Goal: Information Seeking & Learning: Understand process/instructions

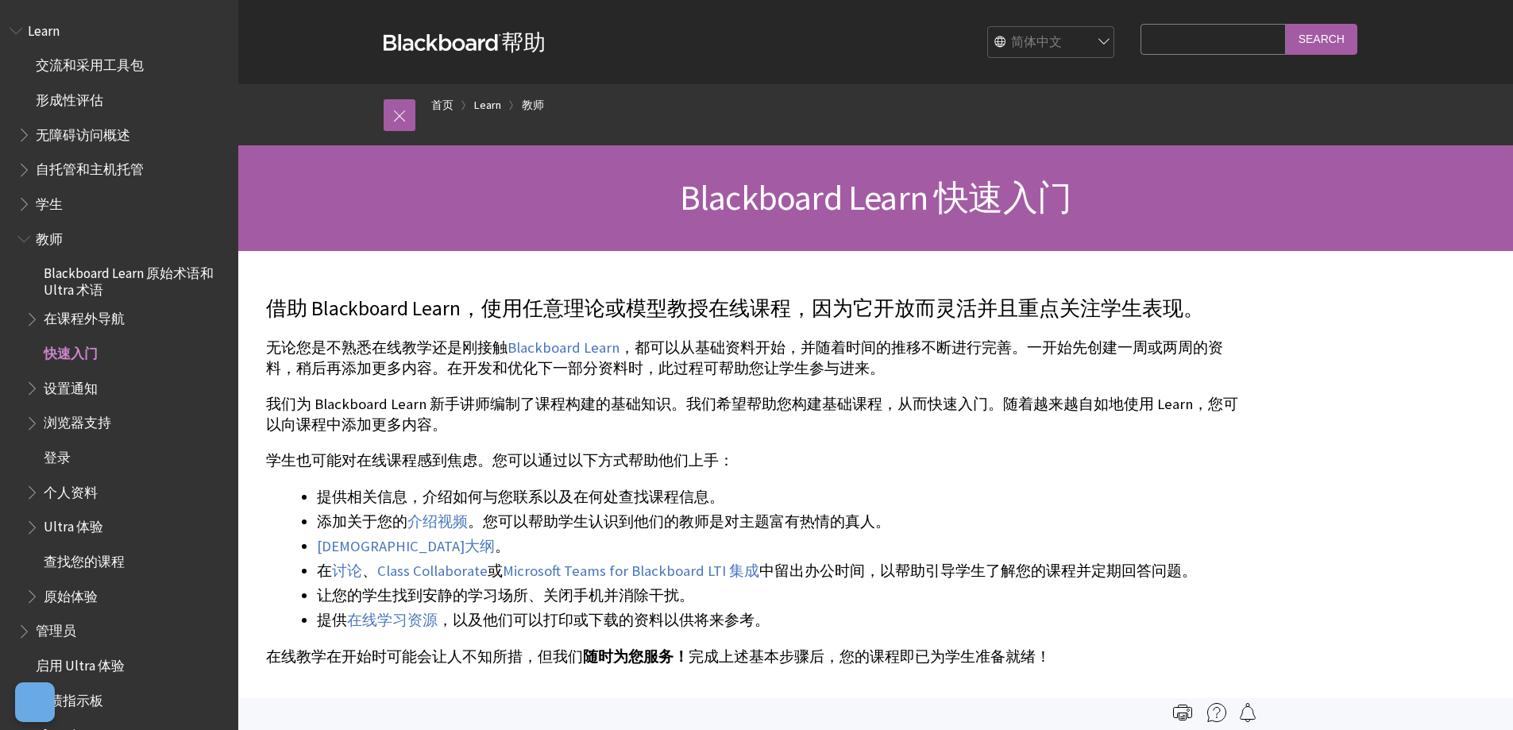
scroll to position [140, 0]
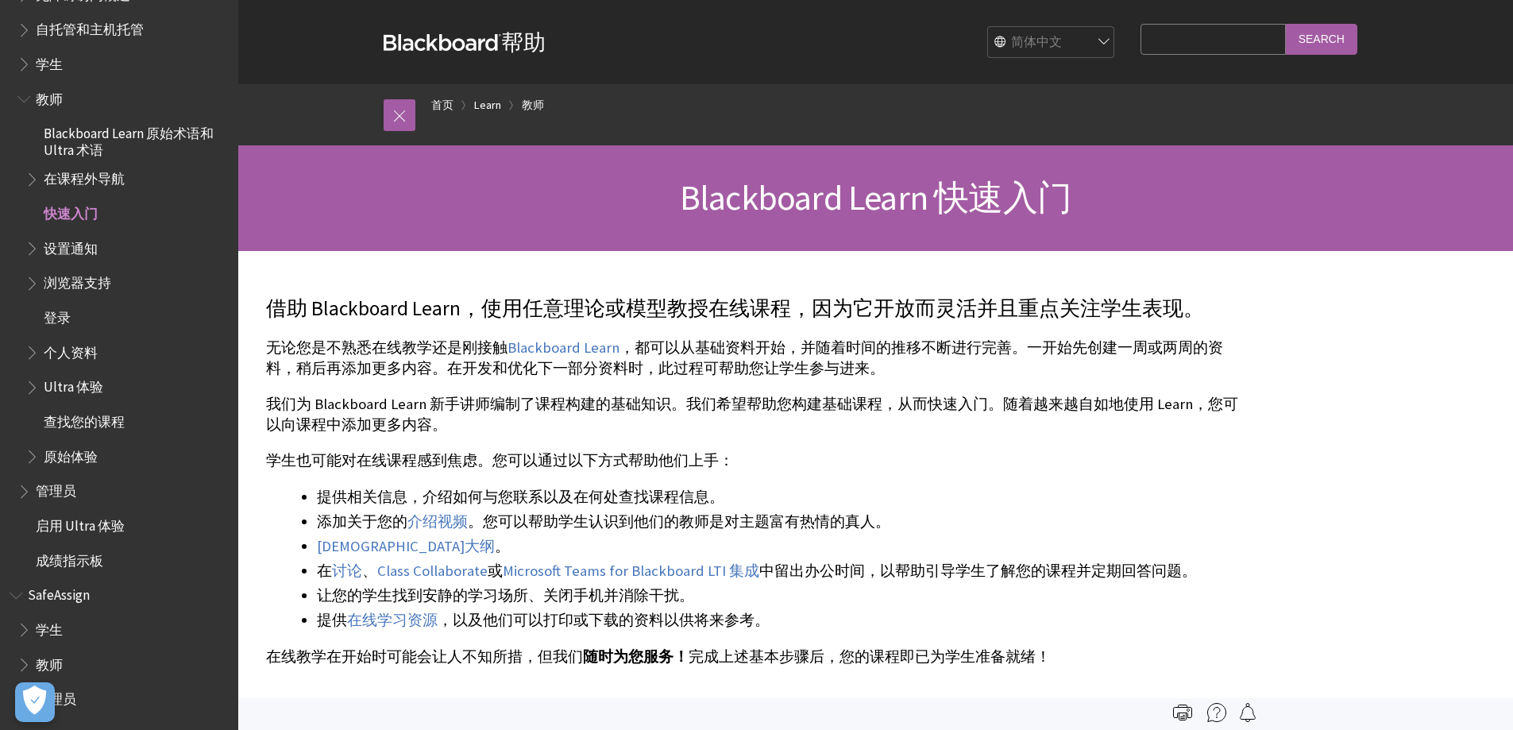
click at [1186, 62] on fieldset "Search Query Search" at bounding box center [1249, 42] width 235 height 48
click at [1192, 58] on fieldset "Search Query Search" at bounding box center [1249, 42] width 235 height 48
click at [1198, 43] on input "Search Query" at bounding box center [1213, 39] width 145 height 31
type input "峭"
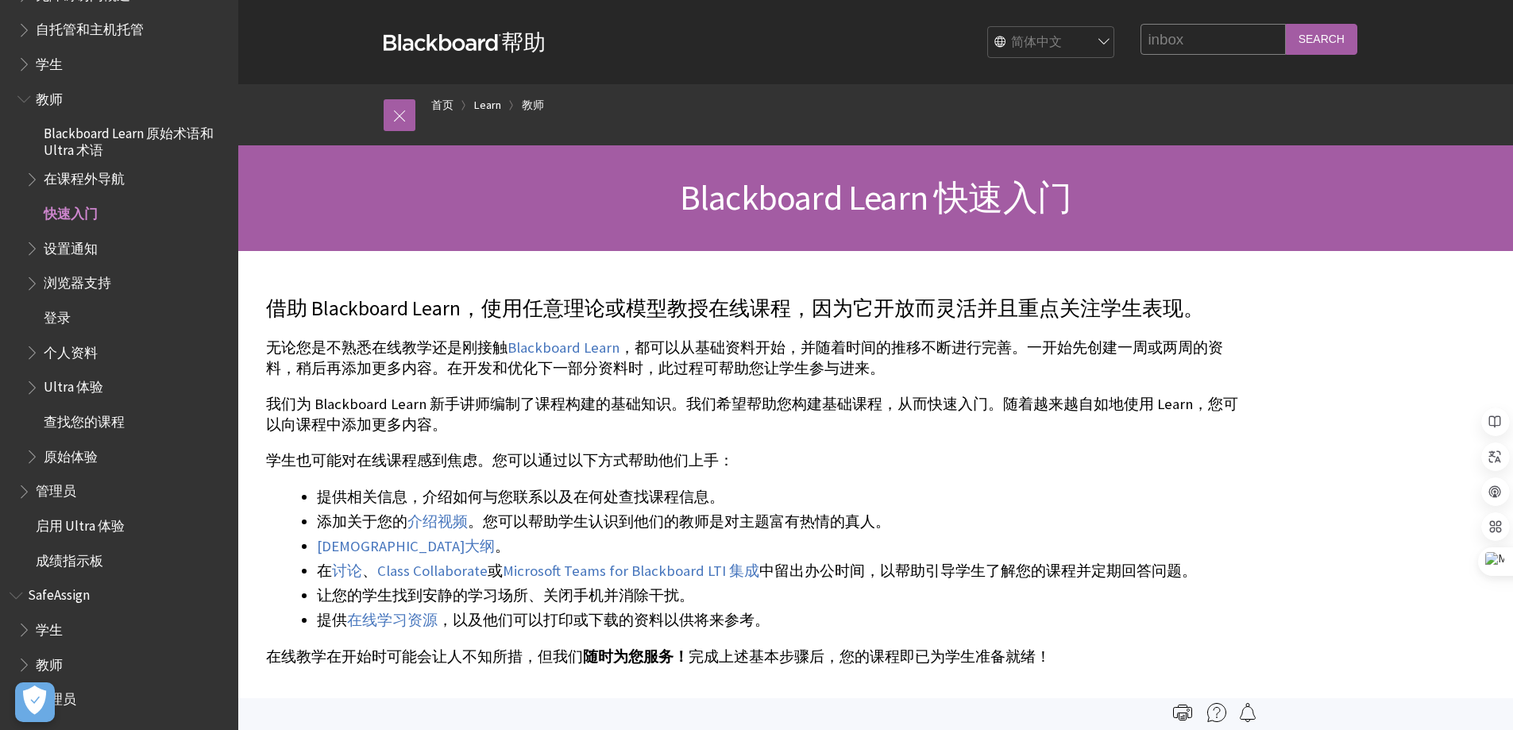
type input "inbox"
click at [1286, 24] on input "Search" at bounding box center [1321, 39] width 71 height 31
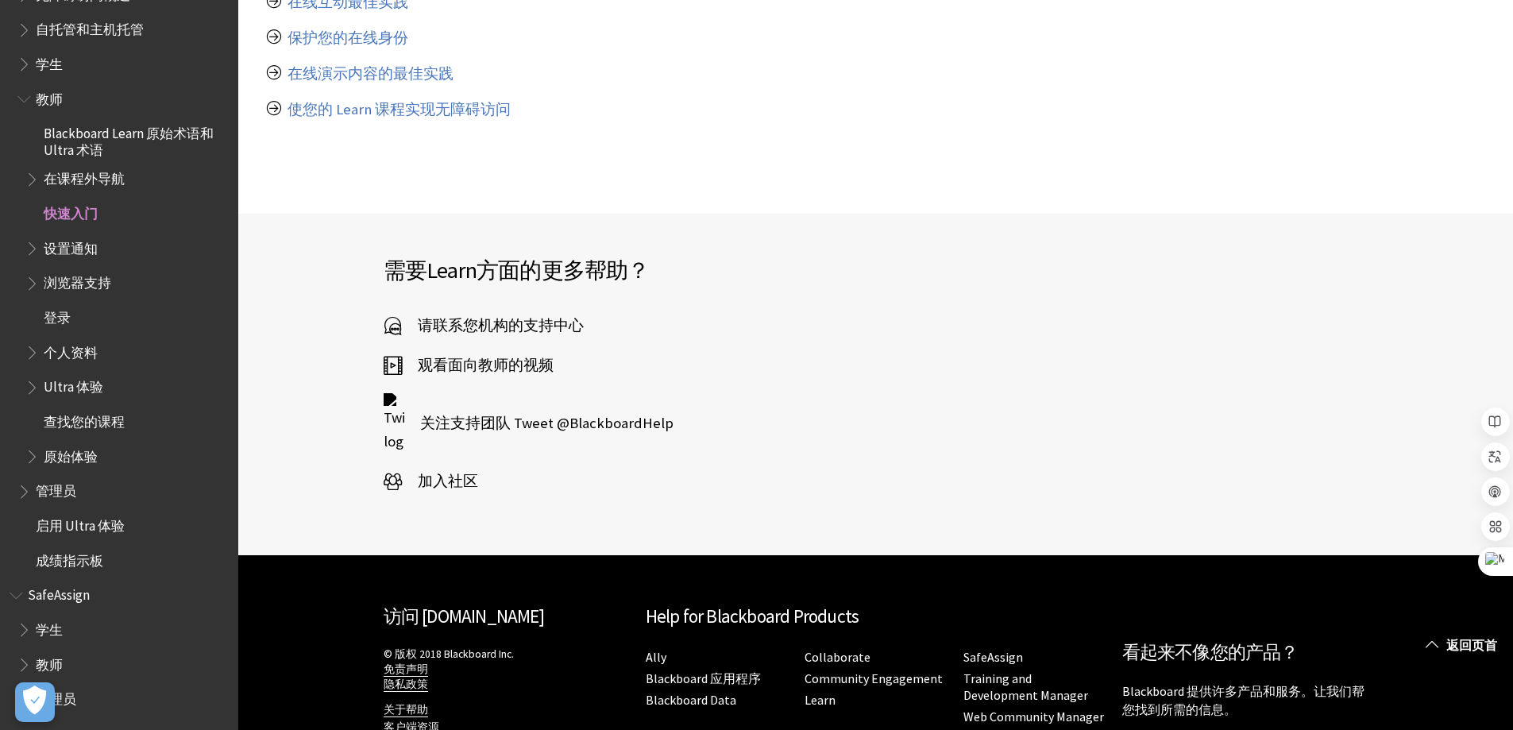
scroll to position [5794, 0]
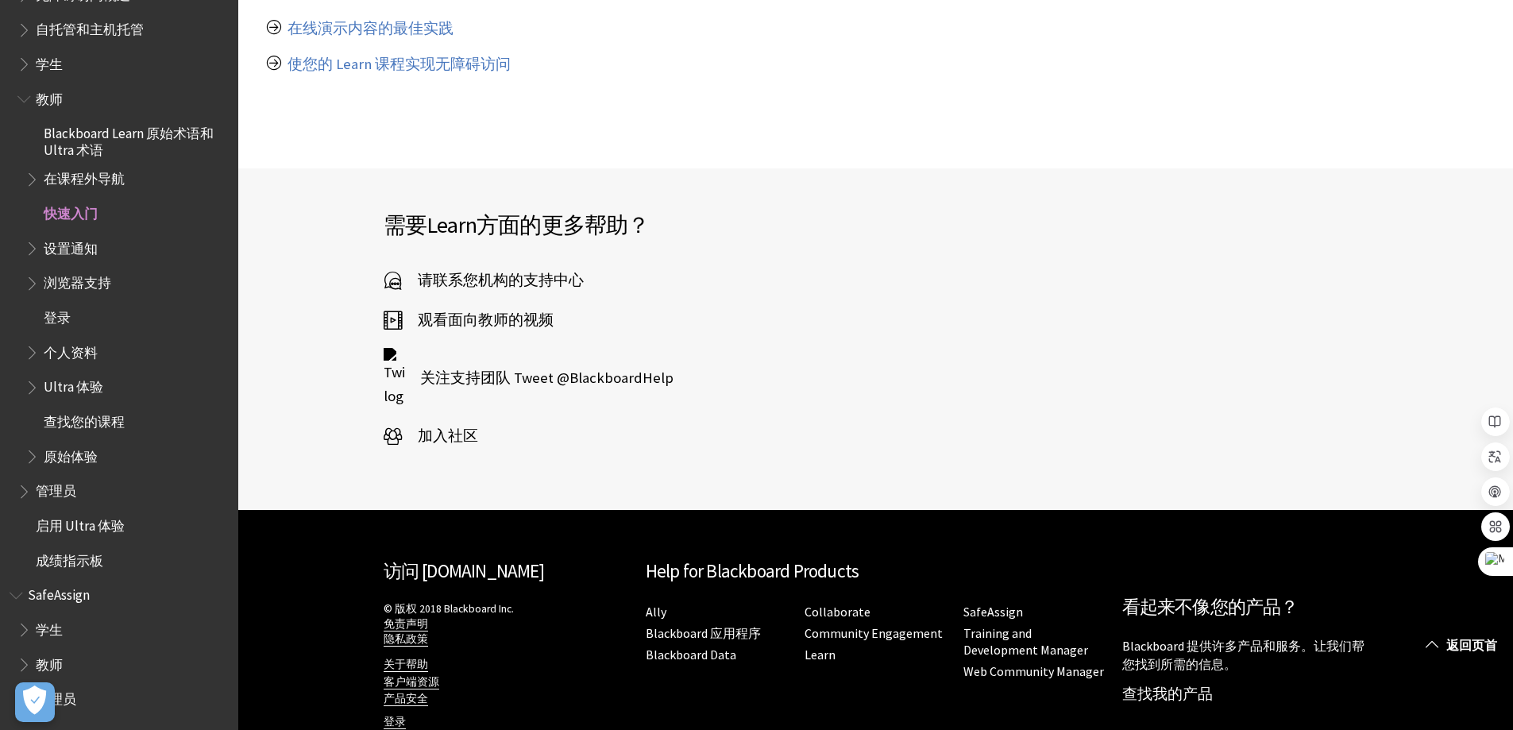
click at [25, 634] on span "Book outline for Blackboard SafeAssign" at bounding box center [25, 626] width 17 height 20
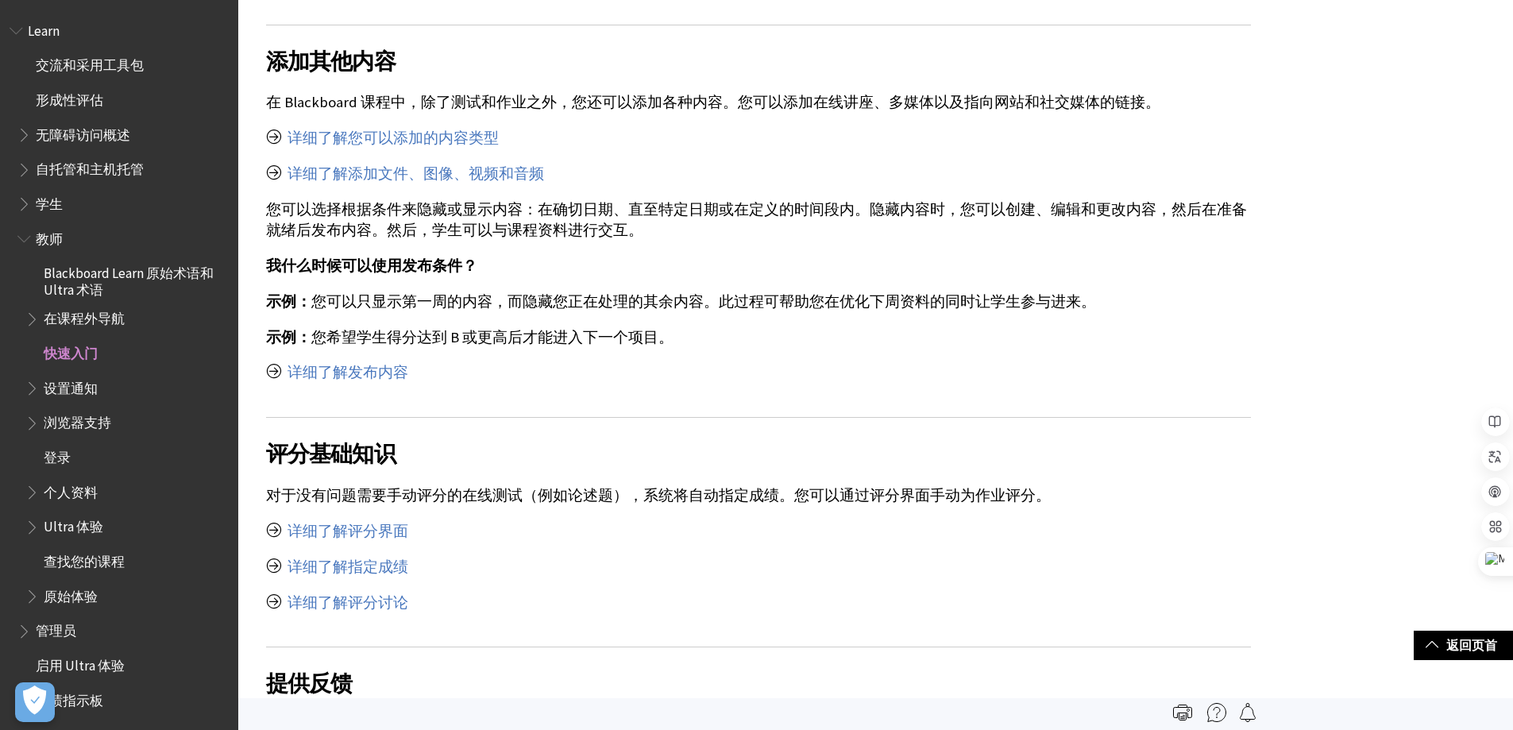
scroll to position [4524, 0]
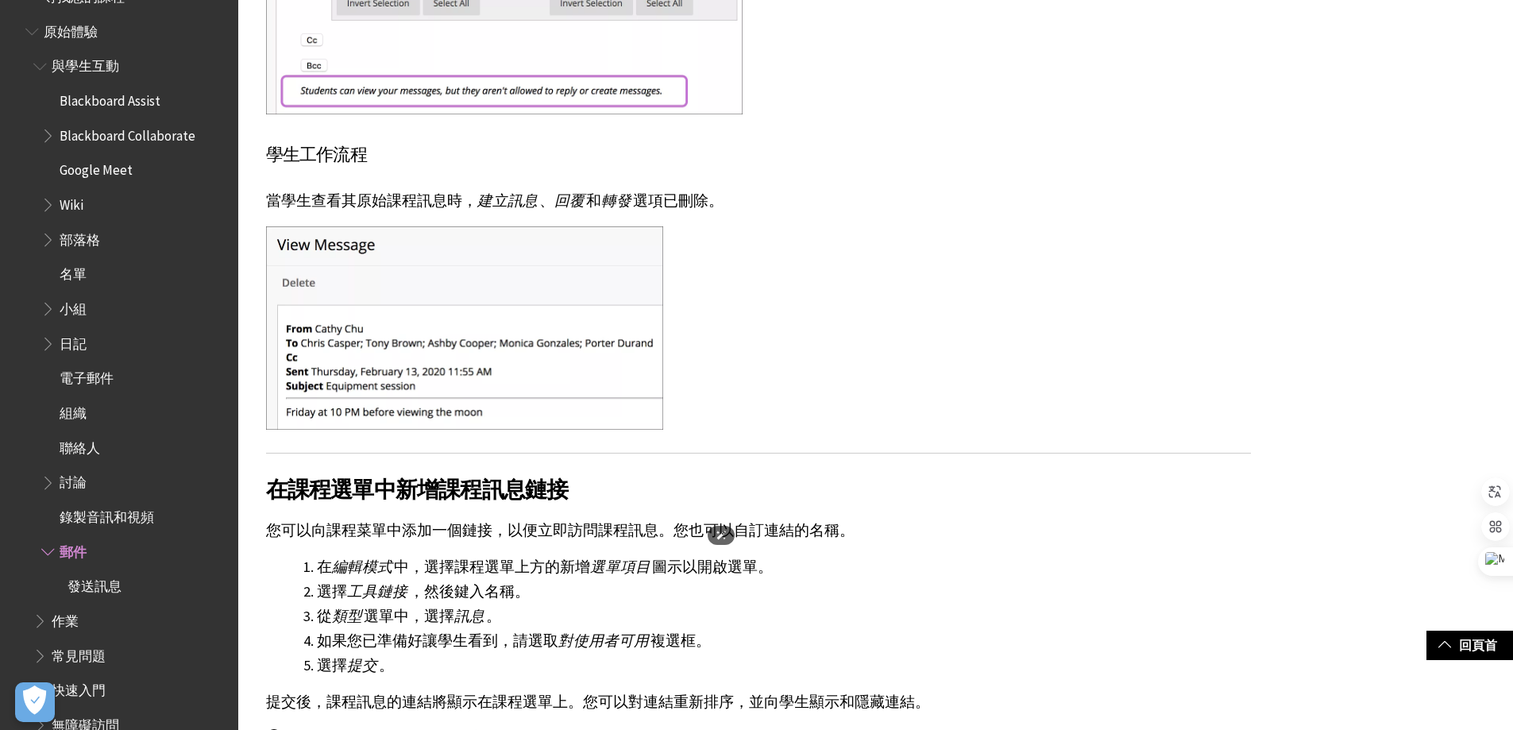
scroll to position [2065, 0]
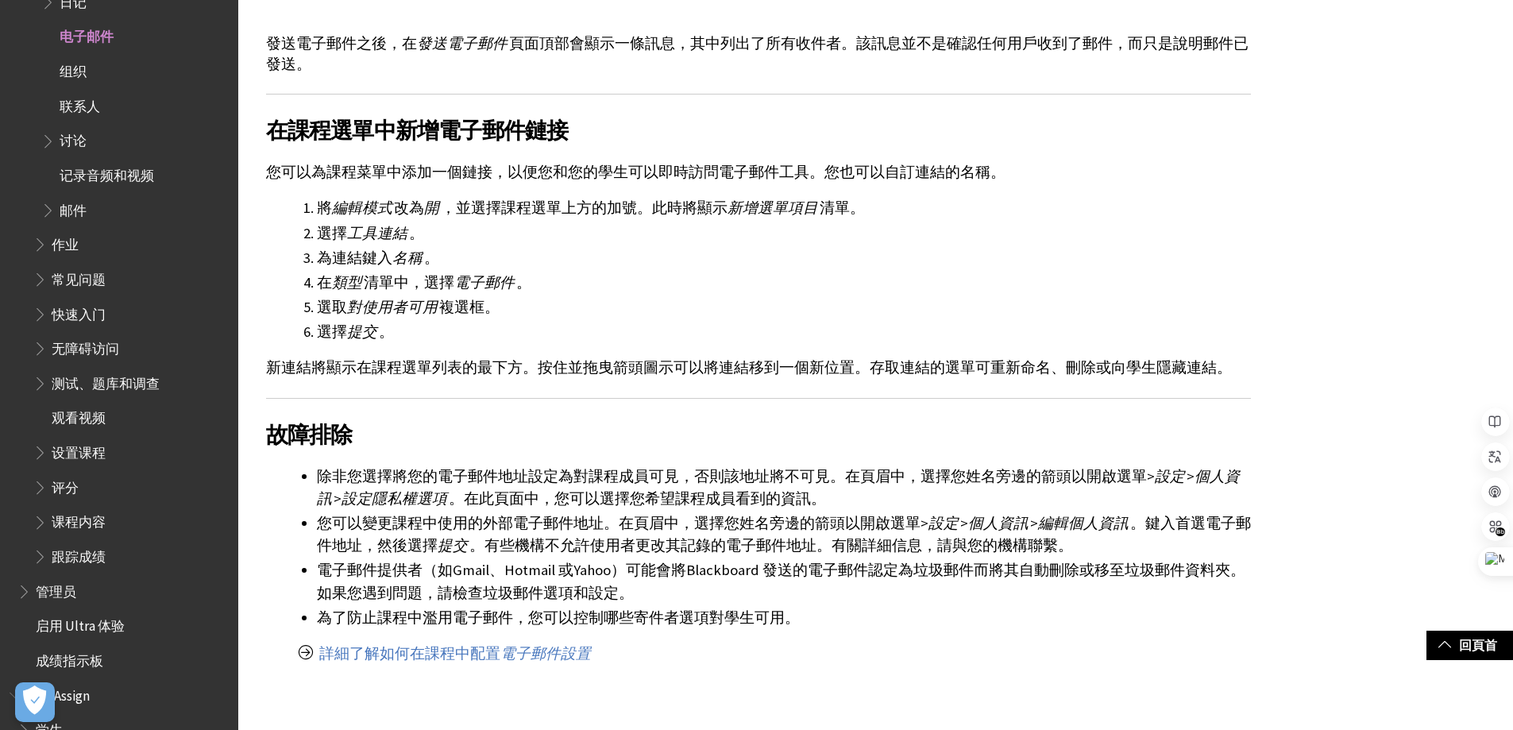
scroll to position [2224, 0]
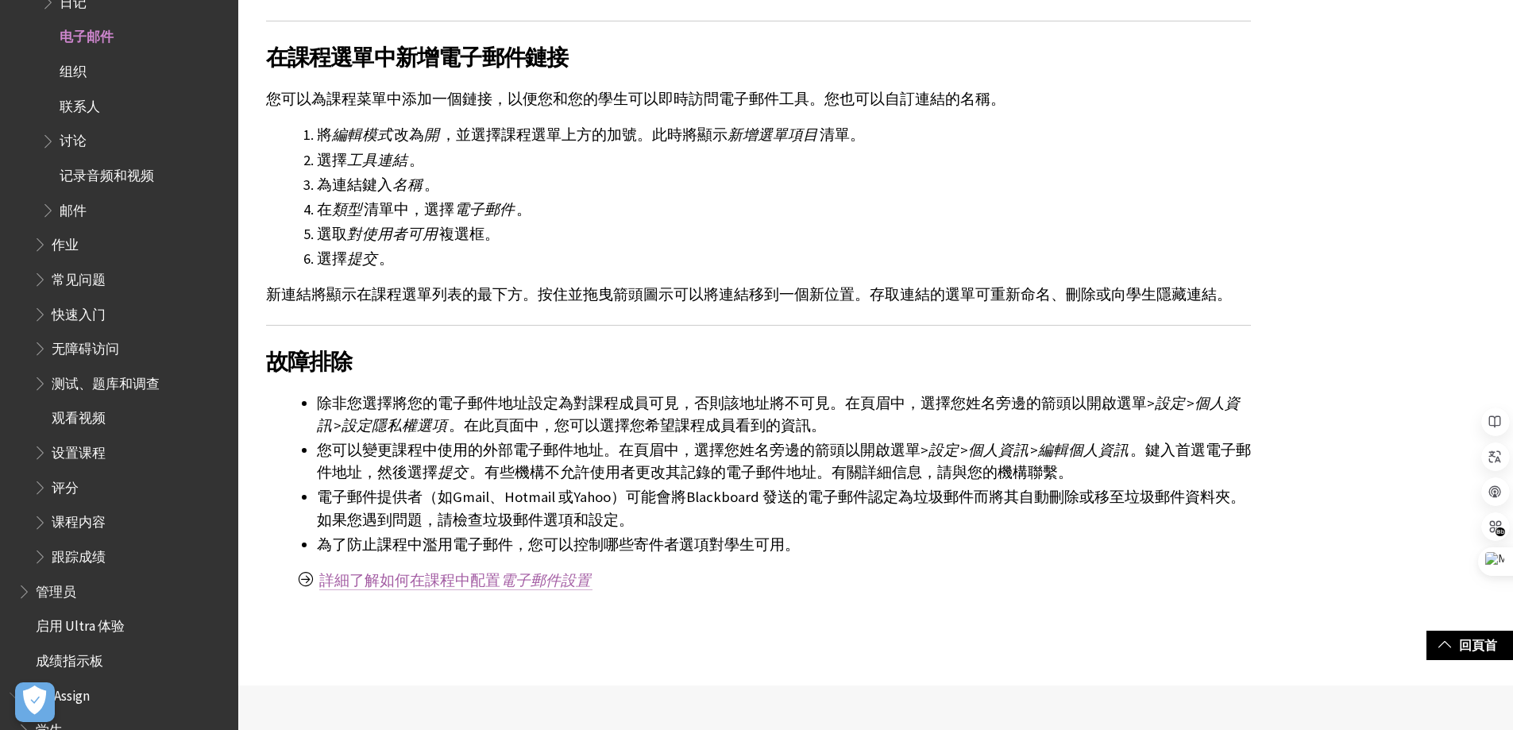
click at [491, 585] on font "詳細了解如何在課程中配置" at bounding box center [409, 580] width 181 height 18
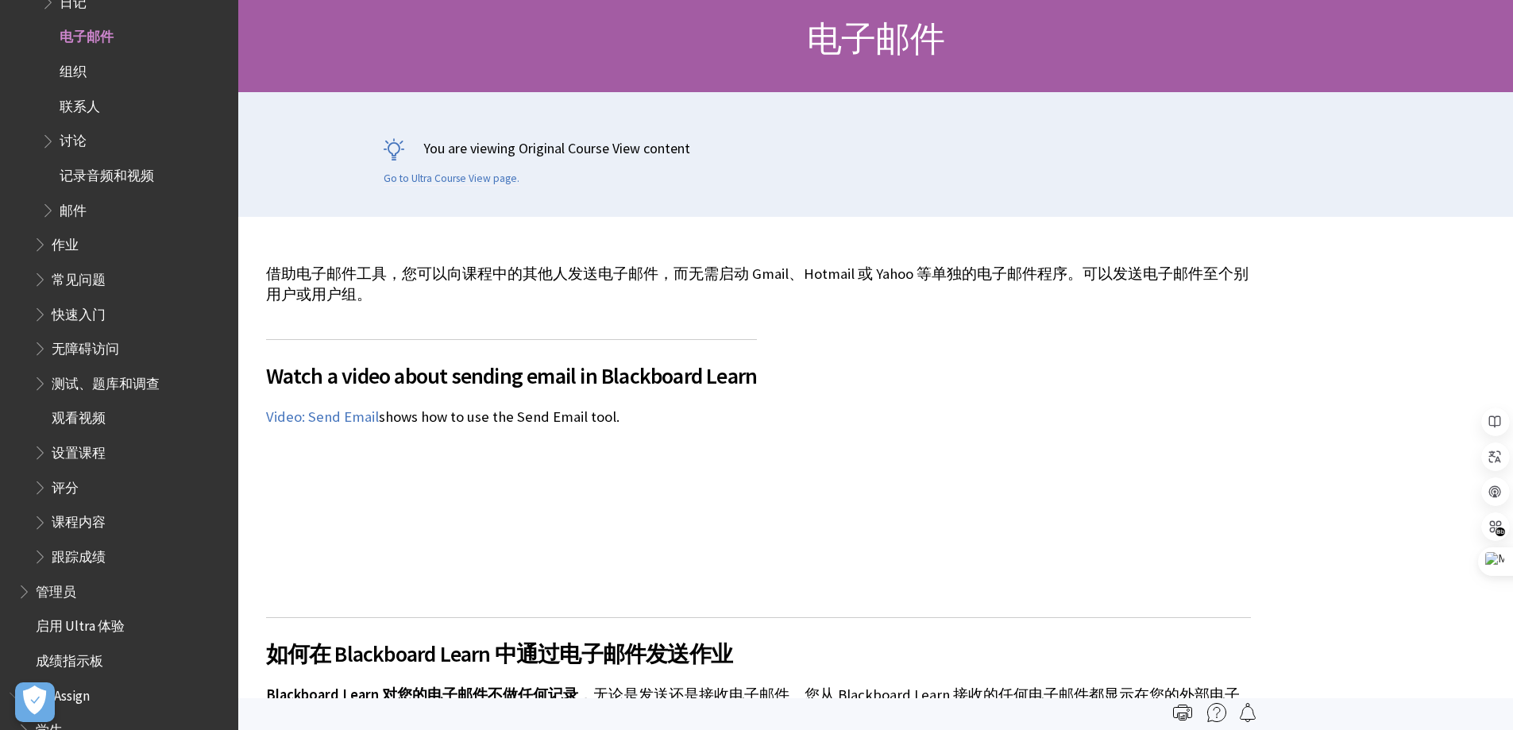
scroll to position [0, 0]
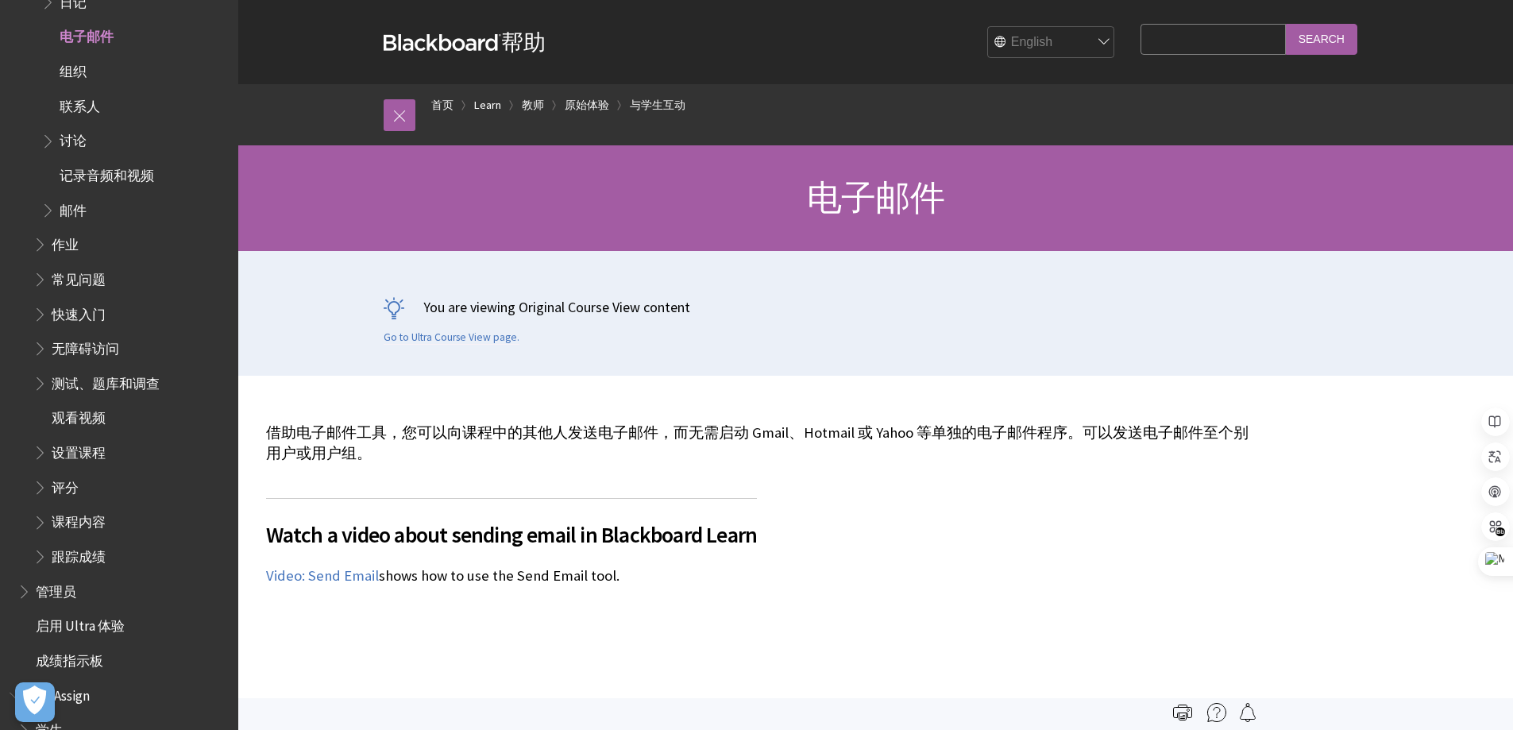
click at [1085, 43] on select "English عربية Català Cymraeg Deutsch Español Suomi Français עברית Italiano 日本語 …" at bounding box center [1051, 43] width 127 height 32
click at [991, 27] on select "English عربية Català Cymraeg Deutsch Español Suomi Français עברית Italiano 日本語 …" at bounding box center [1051, 43] width 127 height 32
click at [1056, 21] on div "English عربية Català Cymraeg Deutsch Español Suomi Français עברית Italiano 日本語 …" at bounding box center [834, 42] width 577 height 43
drag, startPoint x: 1052, startPoint y: 30, endPoint x: 1049, endPoint y: 57, distance: 27.2
click at [1052, 30] on select "English عربية Català Cymraeg Deutsch Español Suomi Français עברית Italiano 日本語 …" at bounding box center [1051, 43] width 127 height 32
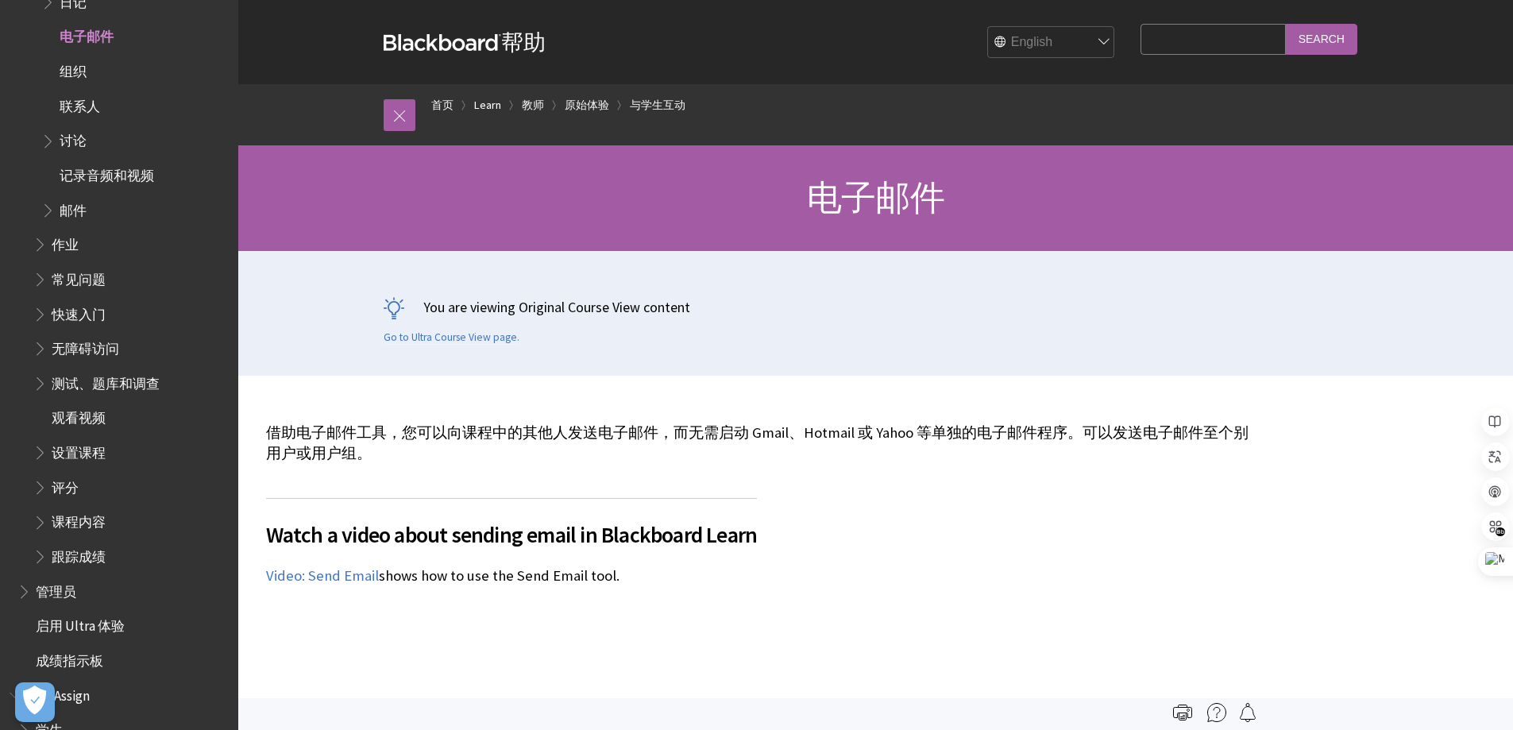
select select "/ja-jp/Learn/Instructor/Original/Interact/Email"
click at [991, 27] on select "English عربية Català Cymraeg Deutsch Español Suomi Français עברית Italiano 日本語 …" at bounding box center [1051, 43] width 127 height 32
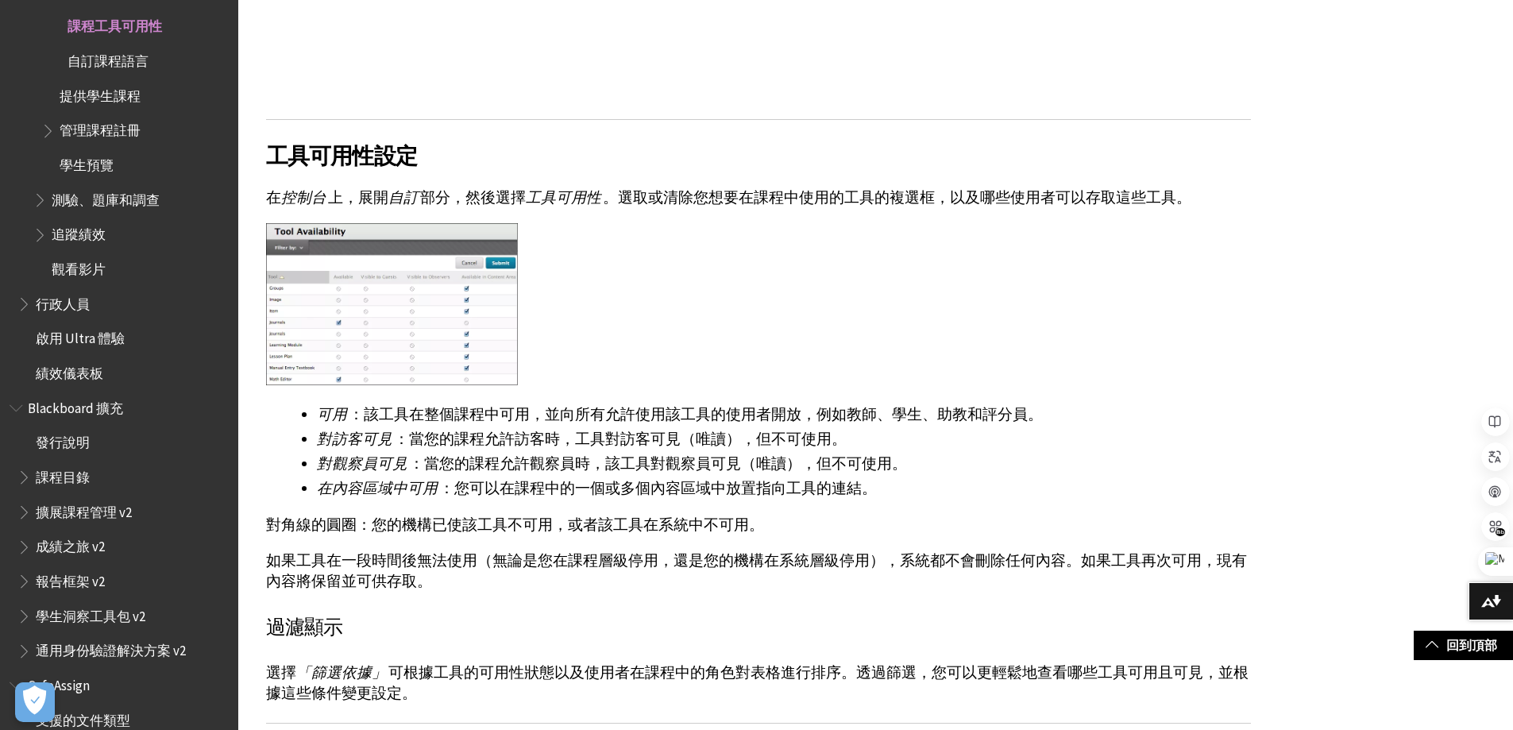
scroll to position [953, 0]
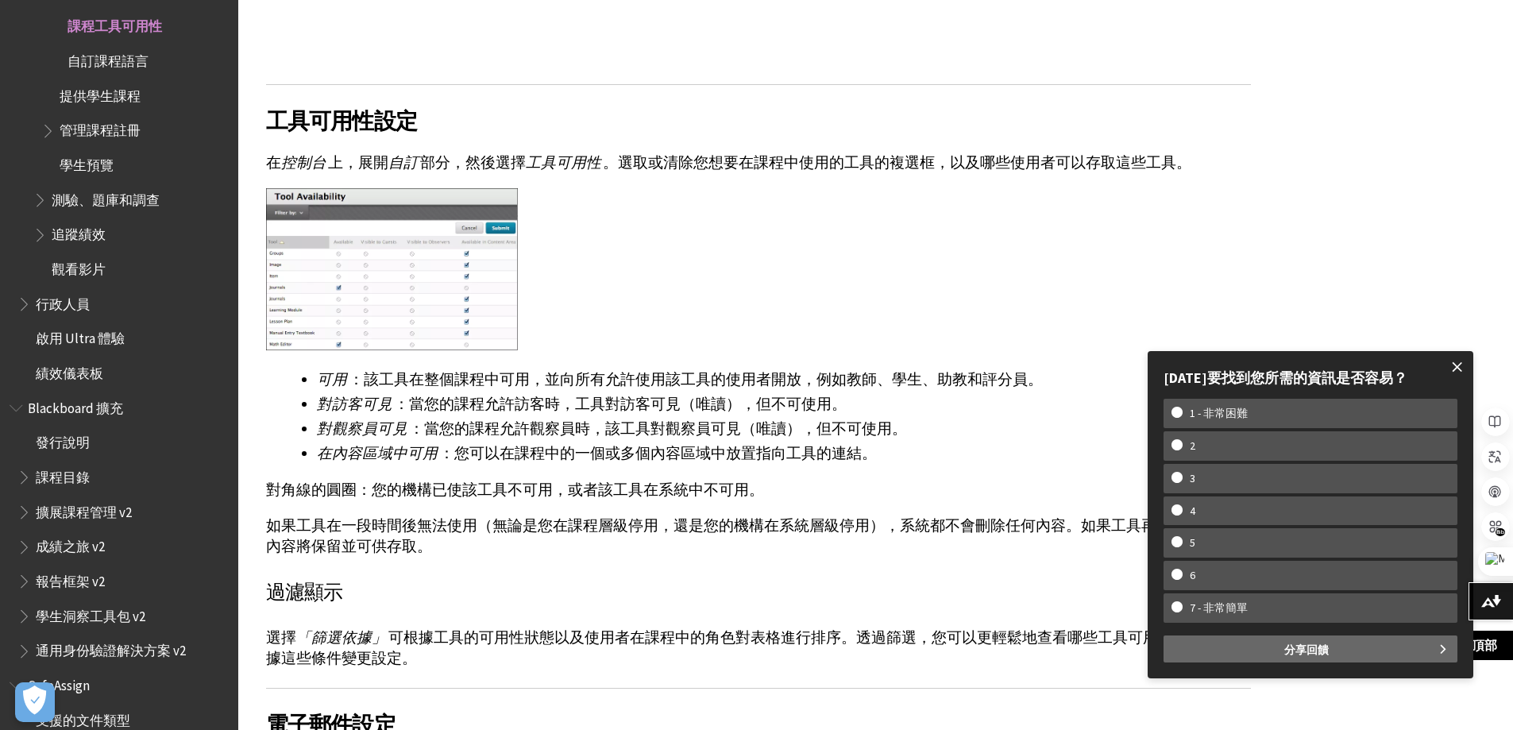
click at [1458, 366] on span at bounding box center [1457, 366] width 33 height 33
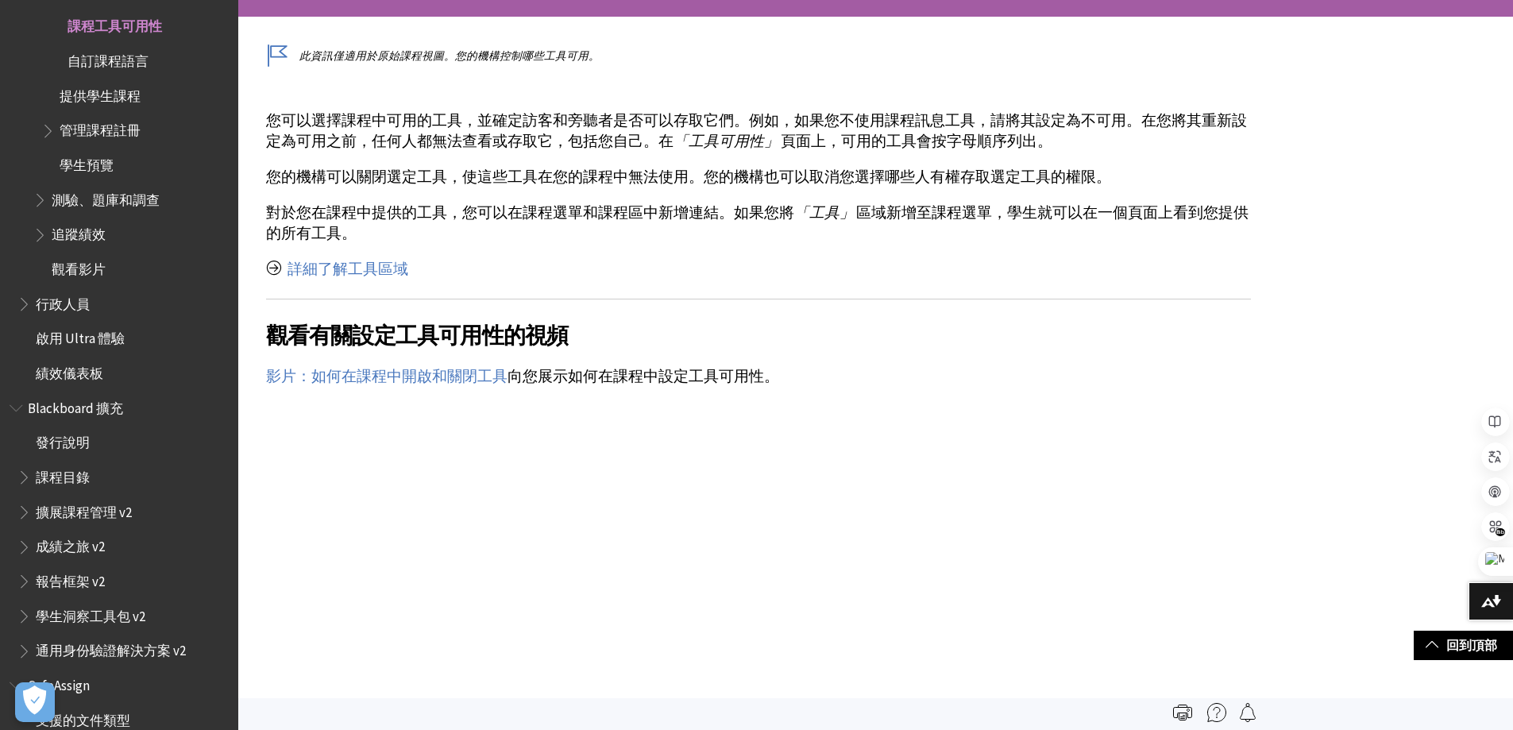
scroll to position [0, 0]
